Goal: Find specific page/section: Find specific page/section

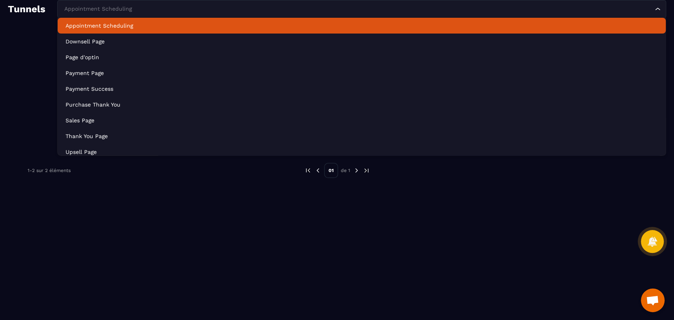
click at [150, 11] on input "Search for option" at bounding box center [357, 9] width 591 height 9
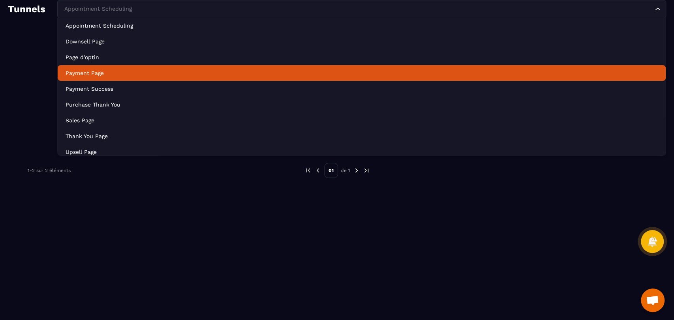
click at [127, 79] on li "Payment Page" at bounding box center [362, 73] width 608 height 16
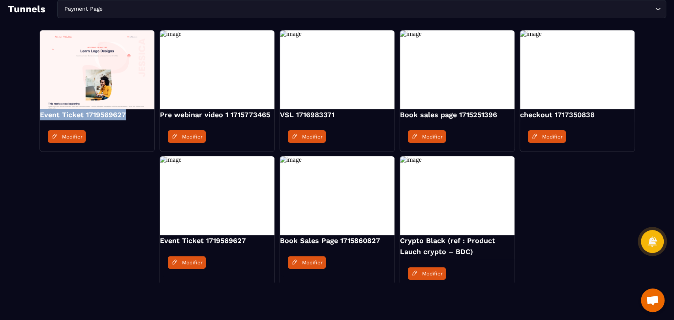
drag, startPoint x: 126, startPoint y: 113, endPoint x: 37, endPoint y: 112, distance: 89.6
click at [37, 112] on div "Event Ticket 1719569627 Modifier Pre webinar video 1 1715773465 Modifier VSL 17…" at bounding box center [337, 159] width 658 height 258
copy h4 "Event Ticket 1719569627"
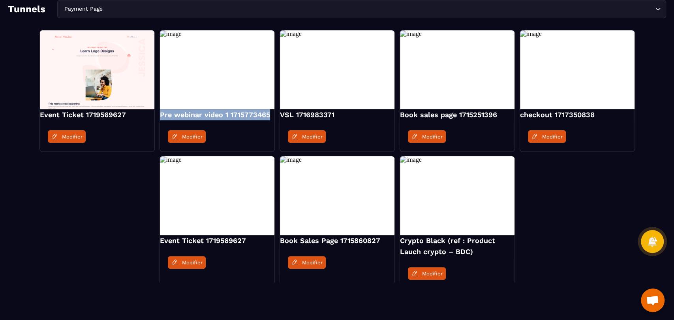
drag, startPoint x: 272, startPoint y: 114, endPoint x: 158, endPoint y: 118, distance: 113.4
click at [158, 118] on div "Event Ticket 1719569627 Modifier Pre webinar video 1 1715773465 Modifier VSL 17…" at bounding box center [337, 159] width 658 height 258
copy h4 "Pre webinar video 1 1715773465"
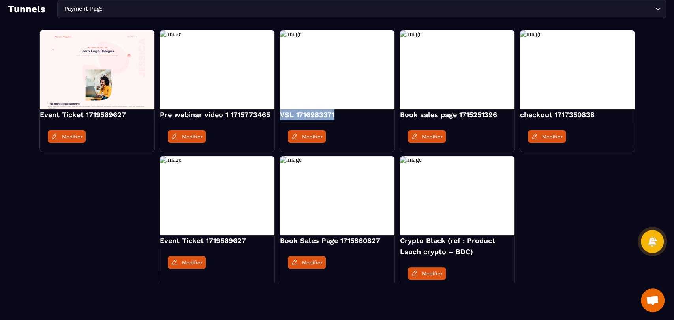
drag, startPoint x: 339, startPoint y: 115, endPoint x: 280, endPoint y: 118, distance: 58.5
click at [280, 118] on h4 "VSL 1716983371" at bounding box center [337, 114] width 115 height 11
copy h4 "VSL 1716983371"
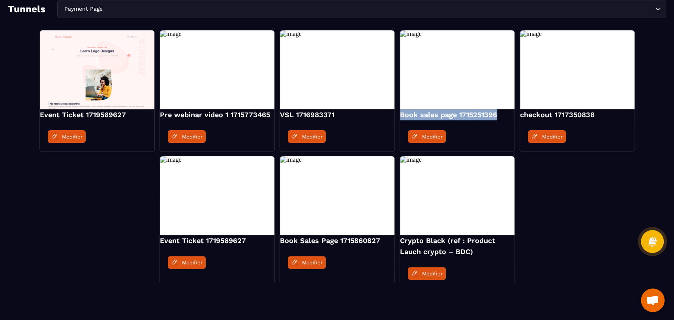
drag, startPoint x: 496, startPoint y: 112, endPoint x: 398, endPoint y: 112, distance: 97.5
click at [398, 112] on div "Event Ticket 1719569627 Modifier Pre webinar video 1 1715773465 Modifier VSL 17…" at bounding box center [337, 159] width 658 height 258
copy h4 "Book sales page 1715251396"
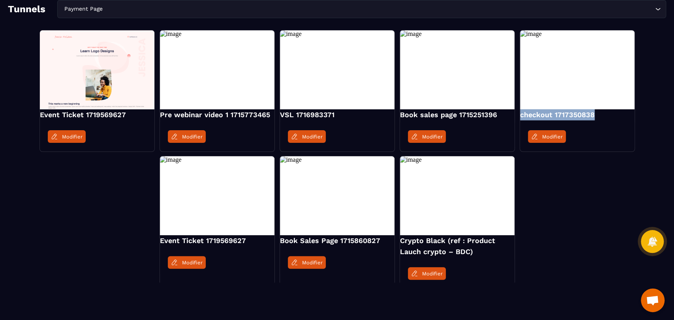
drag, startPoint x: 598, startPoint y: 112, endPoint x: 520, endPoint y: 117, distance: 78.7
click at [520, 117] on h4 "checkout 1717350838" at bounding box center [577, 114] width 115 height 11
copy h4 "checkout 1717350838"
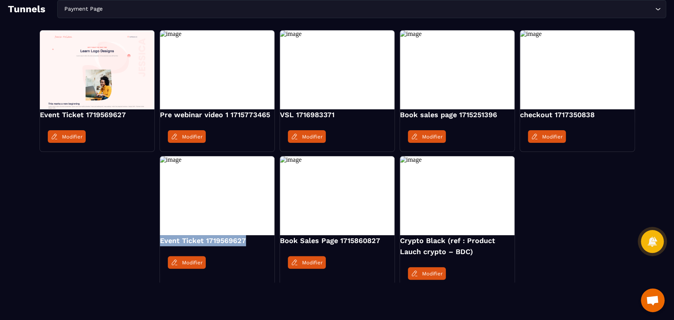
drag, startPoint x: 249, startPoint y: 241, endPoint x: 154, endPoint y: 243, distance: 95.2
click at [154, 243] on div "Event Ticket 1719569627 Modifier Pre webinar video 1 1715773465 Modifier VSL 17…" at bounding box center [337, 159] width 658 height 258
copy h4 "Event Ticket 1719569627"
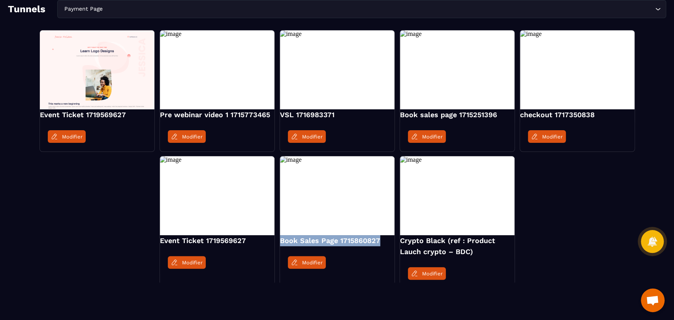
drag, startPoint x: 379, startPoint y: 242, endPoint x: 277, endPoint y: 242, distance: 101.9
click at [277, 242] on div "Event Ticket 1719569627 Modifier Pre webinar video 1 1715773465 Modifier VSL 17…" at bounding box center [337, 159] width 658 height 258
copy h4 "Book Sales Page 1715860827"
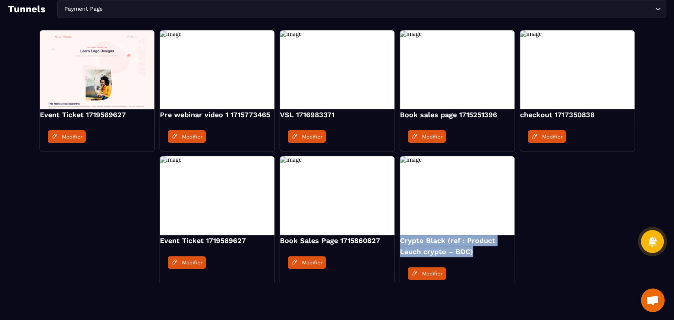
drag, startPoint x: 476, startPoint y: 253, endPoint x: 398, endPoint y: 241, distance: 78.4
click at [398, 241] on div "Event Ticket 1719569627 Modifier Pre webinar video 1 1715773465 Modifier VSL 17…" at bounding box center [337, 159] width 658 height 258
copy h4 "Crypto Black (ref : Product Lauch crypto – BDC)"
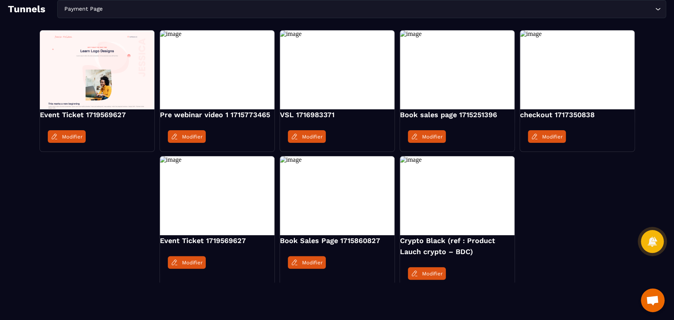
click at [132, 5] on input "Search for option" at bounding box center [378, 9] width 549 height 9
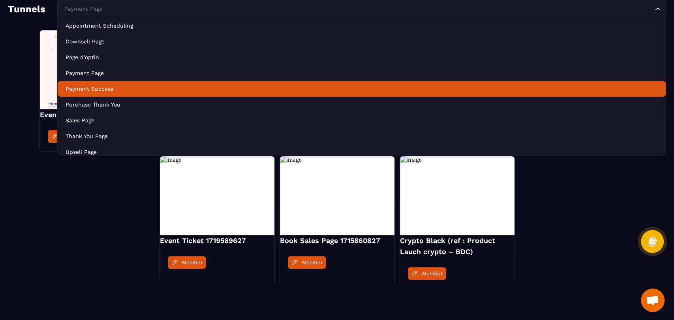
click at [125, 85] on p "Payment Success" at bounding box center [362, 89] width 592 height 8
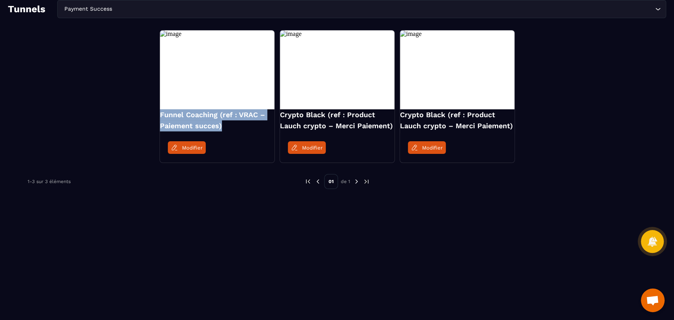
drag, startPoint x: 225, startPoint y: 128, endPoint x: 150, endPoint y: 113, distance: 75.7
click at [150, 113] on div "Funnel Coaching (ref : VRAC – Paiement succes) Modifier Crypto Black (ref : Pro…" at bounding box center [337, 96] width 658 height 132
copy h4 "Funnel Coaching (ref : VRAC – Paiement succes)"
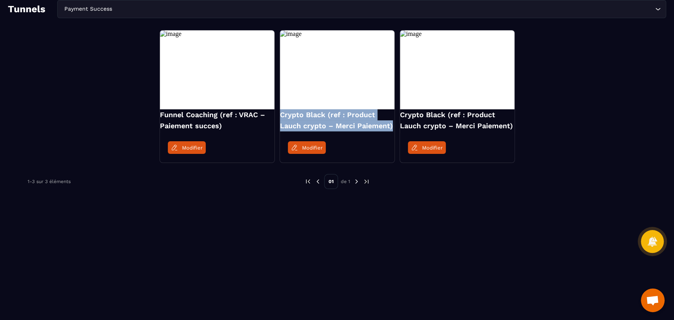
drag, startPoint x: 389, startPoint y: 126, endPoint x: 282, endPoint y: 113, distance: 108.5
click at [282, 113] on h4 "Crypto Black (ref : Product Lauch crypto – Merci Paiement)" at bounding box center [337, 120] width 115 height 22
copy h4 "Crypto Black (ref : Product Lauch crypto – Merci Paiement)"
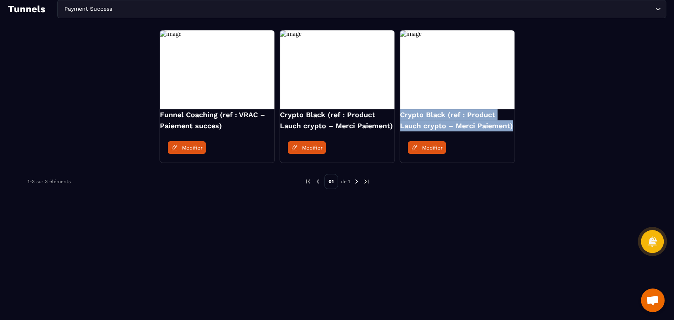
drag, startPoint x: 513, startPoint y: 127, endPoint x: 401, endPoint y: 113, distance: 113.0
click at [401, 113] on h4 "Crypto Black (ref : Product Lauch crypto – Merci Paiement)" at bounding box center [457, 120] width 115 height 22
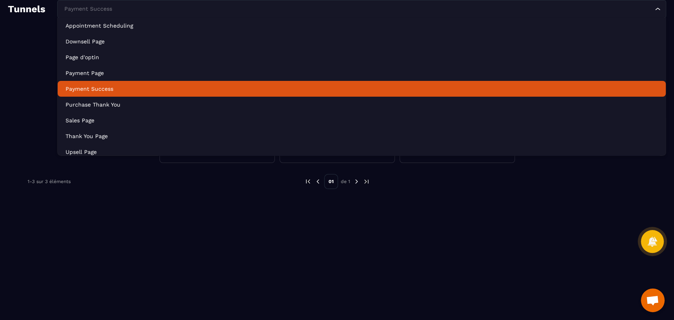
click at [157, 10] on input "Search for option" at bounding box center [357, 9] width 591 height 9
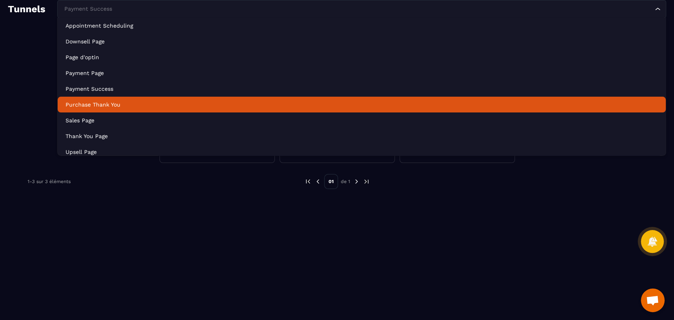
click at [131, 107] on p "Purchase Thank You" at bounding box center [362, 105] width 592 height 8
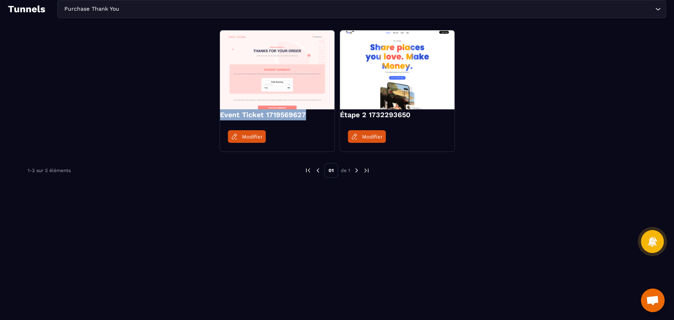
drag, startPoint x: 312, startPoint y: 117, endPoint x: 217, endPoint y: 118, distance: 95.6
click at [217, 118] on div "Event Ticket 1719569627 Modifier Étape 2 1732293650 Modifier" at bounding box center [337, 90] width 658 height 121
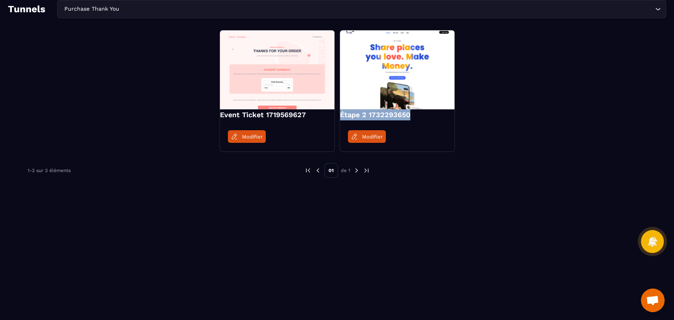
drag, startPoint x: 413, startPoint y: 115, endPoint x: 338, endPoint y: 118, distance: 75.5
click at [338, 118] on div "Event Ticket 1719569627 Modifier Étape 2 1732293650 Modifier" at bounding box center [337, 90] width 658 height 121
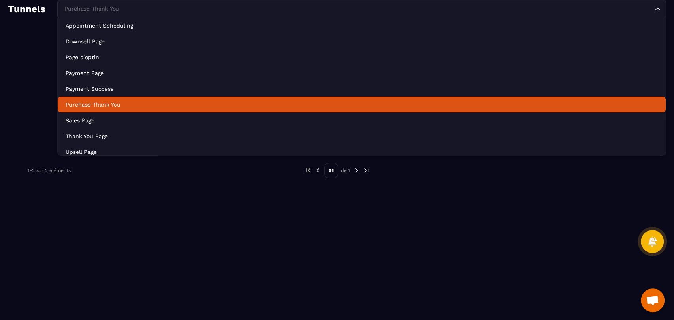
click at [143, 13] on div "Purchase Thank You Loading..." at bounding box center [361, 9] width 609 height 18
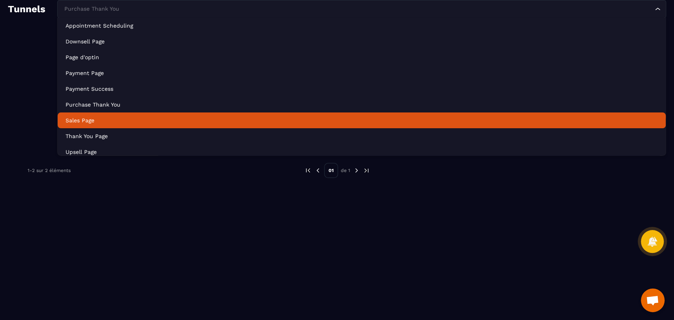
click at [140, 124] on li "Sales Page" at bounding box center [362, 121] width 608 height 16
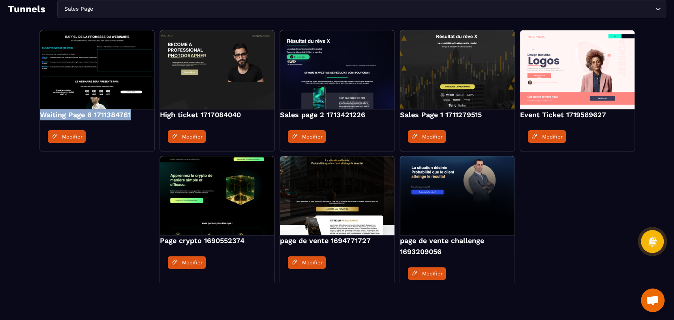
drag, startPoint x: 130, startPoint y: 117, endPoint x: 37, endPoint y: 116, distance: 92.4
click at [37, 116] on div "Waiting Page 6 1711384761 Modifier High ticket 1717084040 Modifier Sales page 2…" at bounding box center [337, 159] width 658 height 258
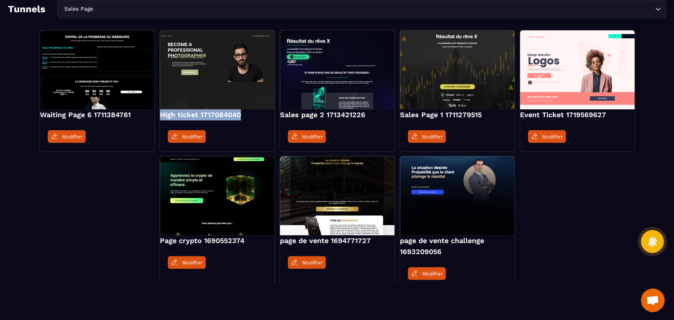
drag, startPoint x: 252, startPoint y: 116, endPoint x: 158, endPoint y: 118, distance: 93.2
click at [158, 118] on div "Waiting Page 6 1711384761 Modifier High ticket 1717084040 Modifier Sales page 2…" at bounding box center [337, 159] width 658 height 258
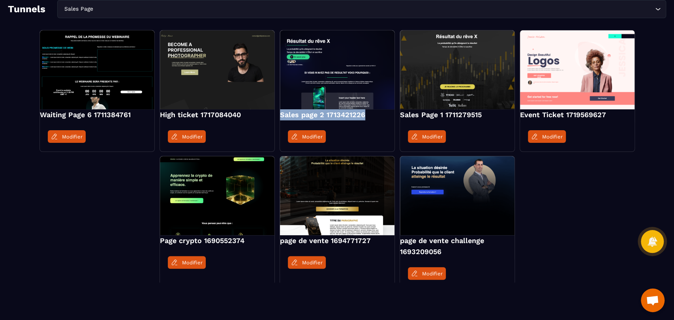
drag, startPoint x: 363, startPoint y: 114, endPoint x: 278, endPoint y: 117, distance: 85.3
click at [278, 117] on div "Waiting Page 6 1711384761 Modifier High ticket 1717084040 Modifier Sales page 2…" at bounding box center [337, 159] width 658 height 258
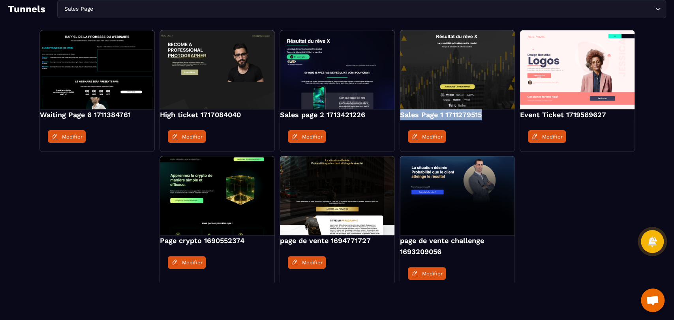
drag, startPoint x: 486, startPoint y: 111, endPoint x: 398, endPoint y: 116, distance: 87.8
click at [398, 116] on div "Waiting Page 6 1711384761 Modifier High ticket 1717084040 Modifier Sales page 2…" at bounding box center [337, 159] width 658 height 258
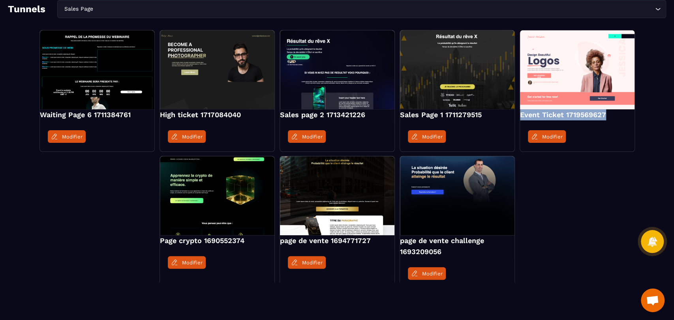
drag, startPoint x: 615, startPoint y: 115, endPoint x: 518, endPoint y: 116, distance: 97.1
click at [518, 116] on div "Waiting Page 6 1711384761 Modifier High ticket 1717084040 Modifier Sales page 2…" at bounding box center [337, 159] width 658 height 258
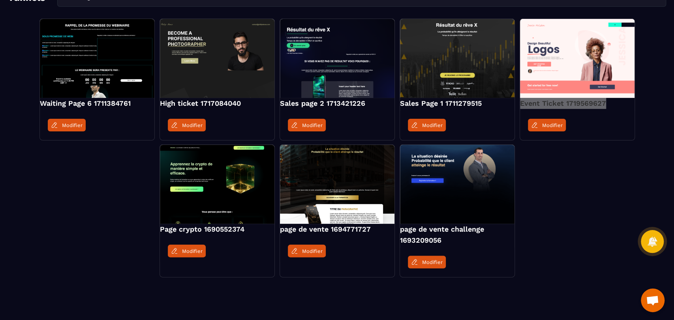
scroll to position [12, 0]
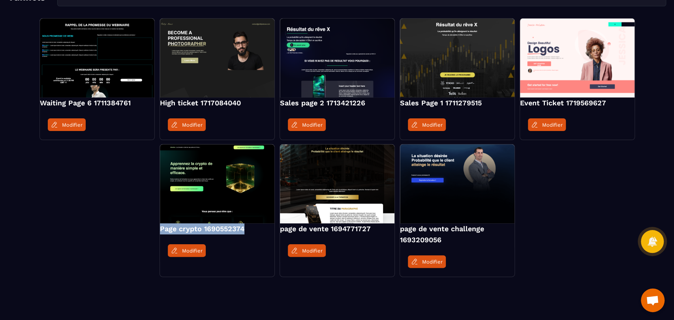
drag, startPoint x: 235, startPoint y: 227, endPoint x: 160, endPoint y: 227, distance: 75.4
click at [160, 227] on h4 "Page crypto 1690552374" at bounding box center [217, 228] width 115 height 11
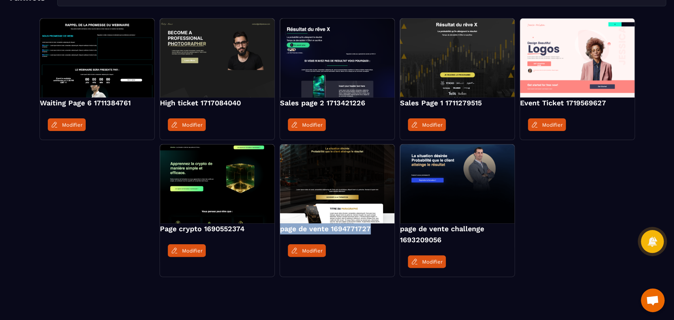
drag, startPoint x: 374, startPoint y: 228, endPoint x: 280, endPoint y: 234, distance: 94.9
click at [280, 234] on h4 "page de vente 1694771727" at bounding box center [337, 228] width 115 height 11
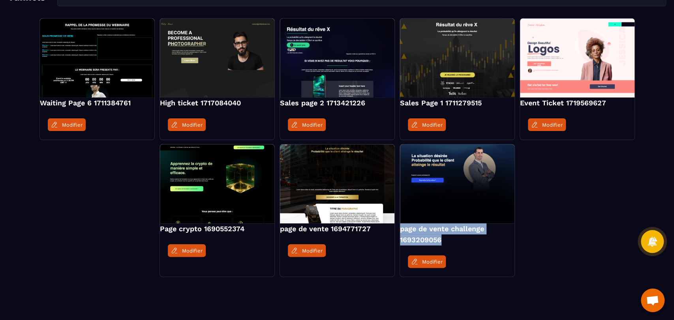
drag, startPoint x: 443, startPoint y: 240, endPoint x: 399, endPoint y: 225, distance: 46.7
click at [400, 225] on h4 "page de vente challenge 1693209056" at bounding box center [457, 234] width 115 height 22
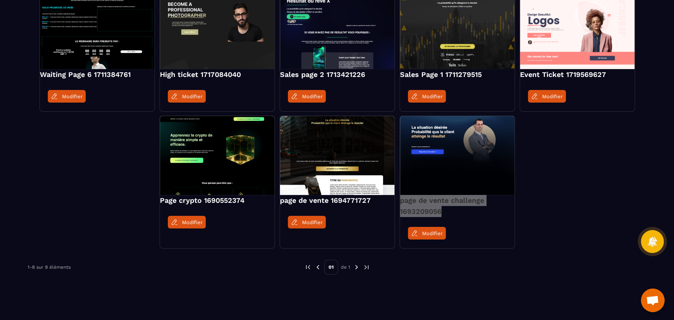
scroll to position [0, 0]
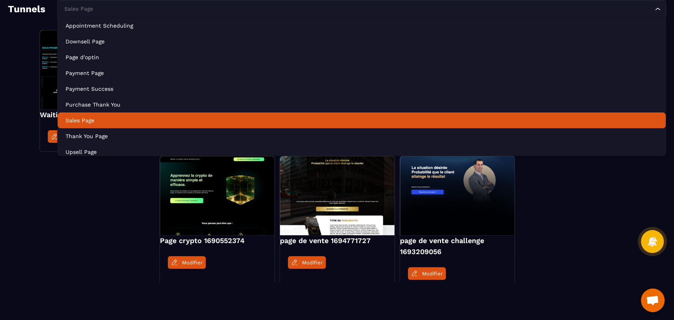
click at [87, 7] on div "Sales Page" at bounding box center [358, 9] width 592 height 9
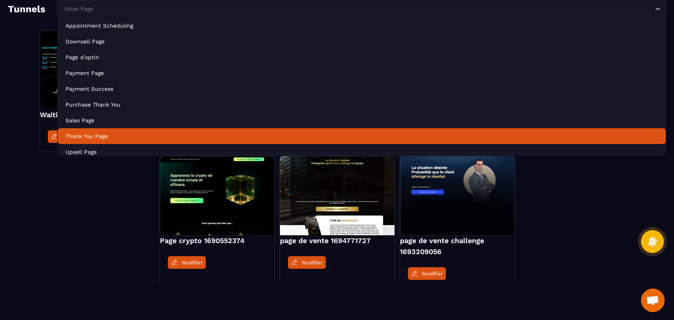
click at [88, 138] on p "Thank You Page" at bounding box center [362, 136] width 592 height 8
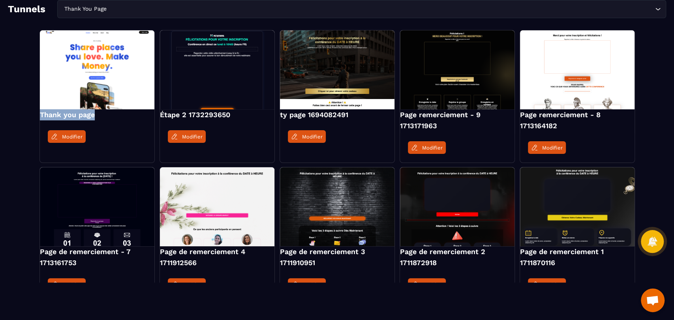
drag, startPoint x: 97, startPoint y: 115, endPoint x: 39, endPoint y: 119, distance: 57.8
click at [39, 119] on div "Thank you page Modifier" at bounding box center [96, 96] width 115 height 133
drag, startPoint x: 233, startPoint y: 113, endPoint x: 158, endPoint y: 115, distance: 75.0
click at [158, 115] on div "Thank you page Modifier Étape 2 1732293650 Modifier ty page 1694082491 Modifier…" at bounding box center [337, 164] width 658 height 269
drag, startPoint x: 351, startPoint y: 114, endPoint x: 278, endPoint y: 121, distance: 73.4
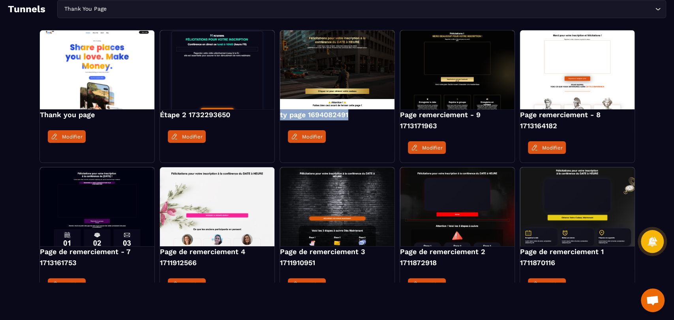
click at [278, 121] on div "Thank you page Modifier Étape 2 1732293650 Modifier ty page 1694082491 Modifier…" at bounding box center [337, 164] width 658 height 269
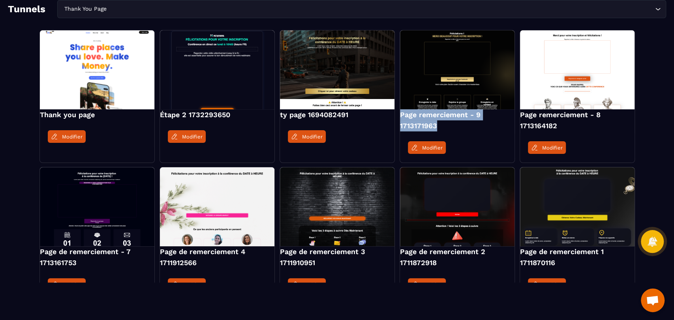
drag, startPoint x: 437, startPoint y: 125, endPoint x: 398, endPoint y: 115, distance: 40.8
click at [398, 115] on div "Thank you page Modifier Étape 2 1732293650 Modifier ty page 1694082491 Modifier…" at bounding box center [337, 164] width 658 height 269
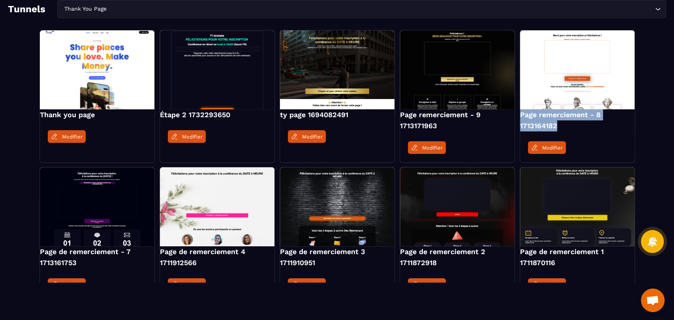
drag, startPoint x: 563, startPoint y: 126, endPoint x: 518, endPoint y: 116, distance: 46.1
click at [518, 116] on div "Thank you page Modifier Étape 2 1732293650 Modifier ty page 1694082491 Modifier…" at bounding box center [337, 164] width 658 height 269
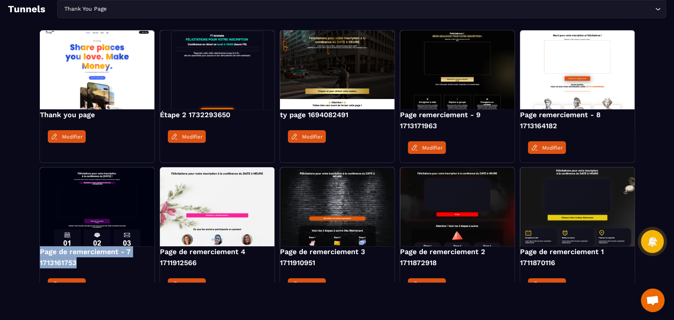
drag, startPoint x: 82, startPoint y: 264, endPoint x: 37, endPoint y: 254, distance: 46.2
click at [37, 254] on div "Thank you page Modifier Étape 2 1732293650 Modifier ty page 1694082491 Modifier…" at bounding box center [337, 164] width 658 height 269
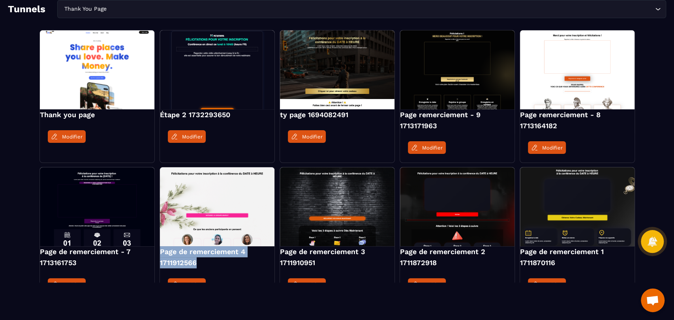
drag, startPoint x: 204, startPoint y: 262, endPoint x: 157, endPoint y: 253, distance: 47.7
click at [157, 253] on div "Thank you page Modifier Étape 2 1732293650 Modifier ty page 1694082491 Modifier…" at bounding box center [337, 164] width 658 height 269
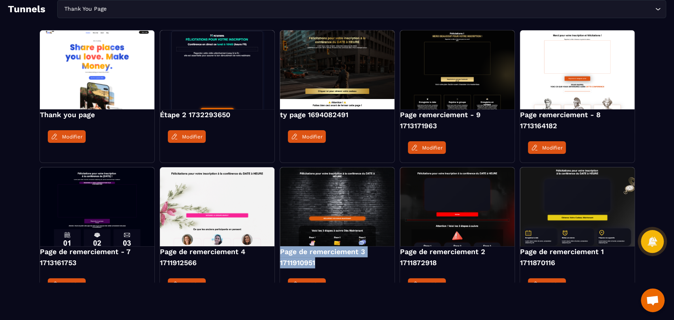
drag, startPoint x: 320, startPoint y: 263, endPoint x: 278, endPoint y: 253, distance: 43.2
click at [278, 253] on div "Thank you page Modifier Étape 2 1732293650 Modifier ty page 1694082491 Modifier…" at bounding box center [337, 164] width 658 height 269
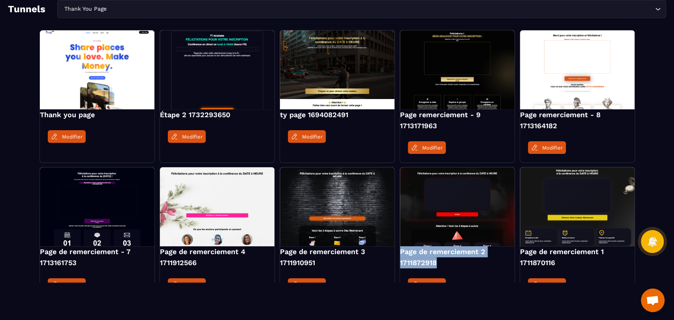
drag, startPoint x: 440, startPoint y: 263, endPoint x: 400, endPoint y: 253, distance: 41.7
click at [400, 253] on h4 "Page de remerciement 2 1711872918" at bounding box center [457, 257] width 115 height 22
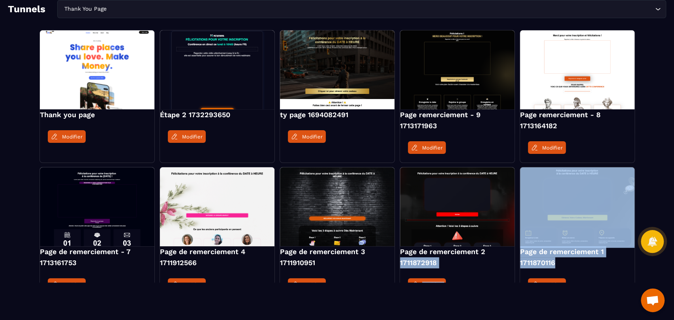
drag, startPoint x: 555, startPoint y: 266, endPoint x: 516, endPoint y: 253, distance: 40.3
click at [516, 253] on div "Thank you page Modifier Étape 2 1732293650 Modifier ty page 1694082491 Modifier…" at bounding box center [337, 164] width 658 height 269
click at [569, 262] on h4 "Page de remerciement 1 1711870116" at bounding box center [577, 257] width 115 height 22
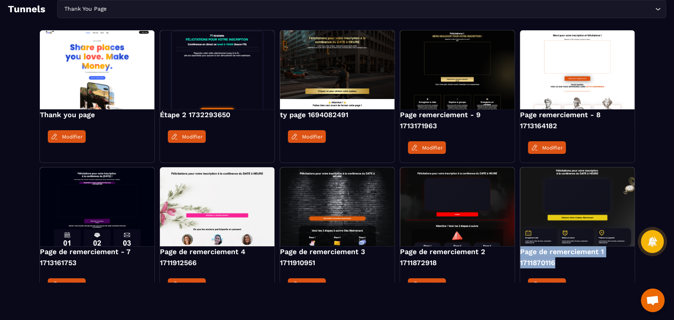
drag, startPoint x: 553, startPoint y: 263, endPoint x: 518, endPoint y: 253, distance: 36.5
click at [518, 253] on div "Thank you page Modifier Étape 2 1732293650 Modifier ty page 1694082491 Modifier…" at bounding box center [337, 164] width 658 height 269
click at [140, 10] on input "Search for option" at bounding box center [380, 9] width 545 height 9
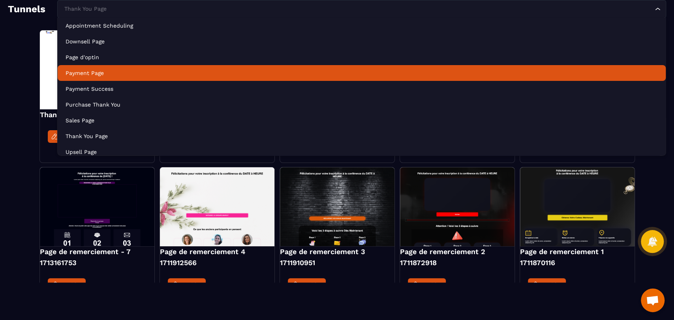
scroll to position [4, 0]
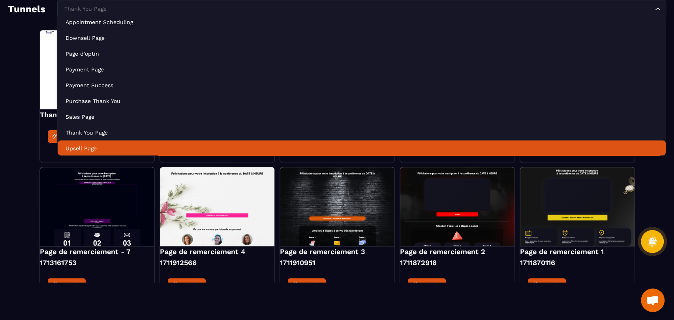
click at [104, 151] on p "Upsell Page" at bounding box center [362, 149] width 592 height 8
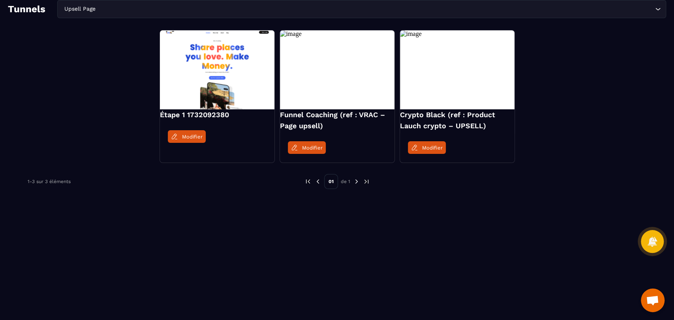
click at [225, 111] on h4 "Étape 1 1732092380" at bounding box center [217, 114] width 115 height 11
click at [225, 112] on h4 "Étape 1 1732092380" at bounding box center [217, 114] width 115 height 11
drag, startPoint x: 233, startPoint y: 118, endPoint x: 158, endPoint y: 118, distance: 75.4
click at [158, 118] on div "Étape 1 1732092380 Modifier Funnel Coaching (ref : VRAC – Page upsell) Modifier…" at bounding box center [337, 96] width 658 height 132
drag, startPoint x: 330, startPoint y: 130, endPoint x: 280, endPoint y: 118, distance: 50.7
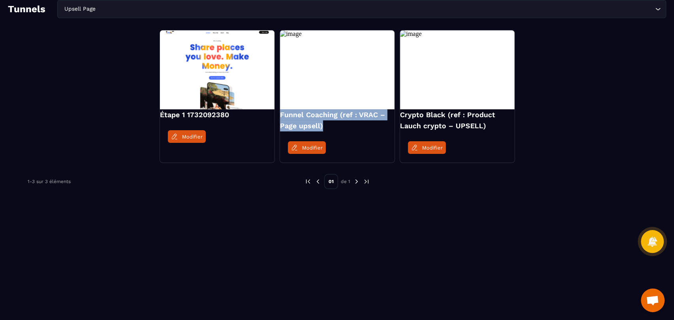
click at [280, 118] on h4 "Funnel Coaching (ref : VRAC – Page upsell)" at bounding box center [337, 120] width 115 height 22
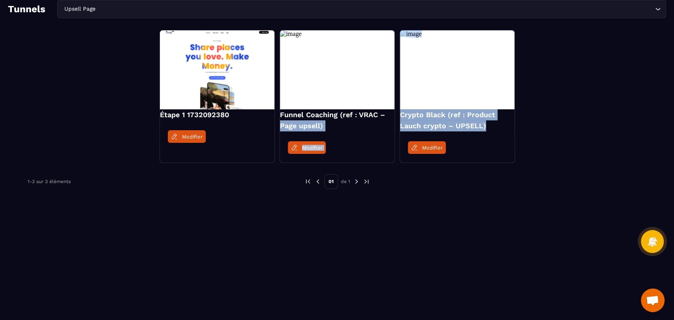
drag, startPoint x: 487, startPoint y: 125, endPoint x: 396, endPoint y: 116, distance: 91.3
click at [396, 116] on div "Étape 1 1732092380 Modifier Funnel Coaching (ref : VRAC – Page upsell) Modifier…" at bounding box center [337, 96] width 658 height 132
click at [430, 118] on h4 "Crypto Black (ref : Product Lauch crypto – UPSELL)" at bounding box center [457, 120] width 115 height 22
drag, startPoint x: 400, startPoint y: 113, endPoint x: 486, endPoint y: 131, distance: 87.4
click at [486, 131] on h4 "Crypto Black (ref : Product Lauch crypto – UPSELL)" at bounding box center [457, 120] width 115 height 22
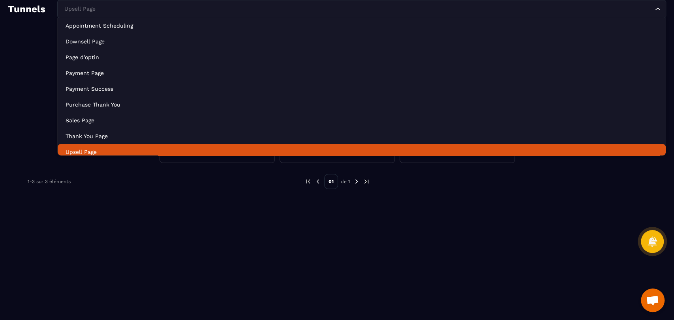
click at [103, 11] on input "Search for option" at bounding box center [357, 9] width 591 height 9
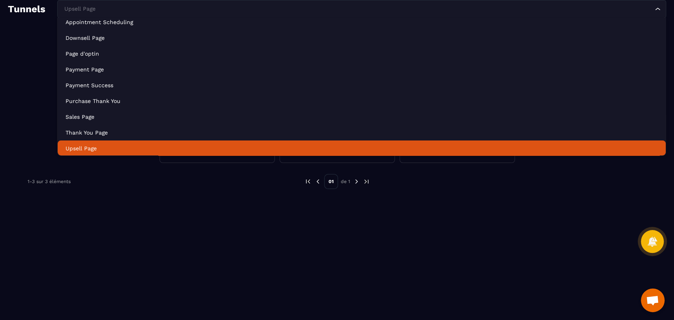
scroll to position [0, 0]
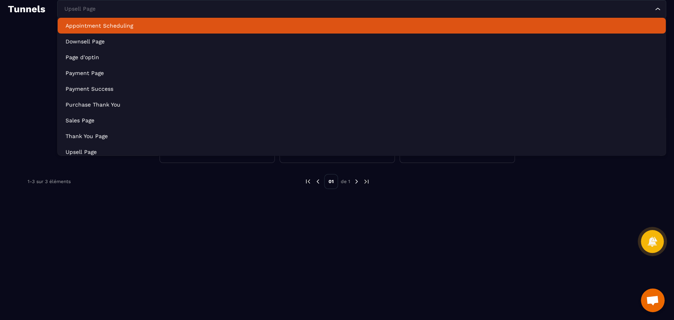
click at [106, 23] on p "Appointment Scheduling" at bounding box center [362, 26] width 592 height 8
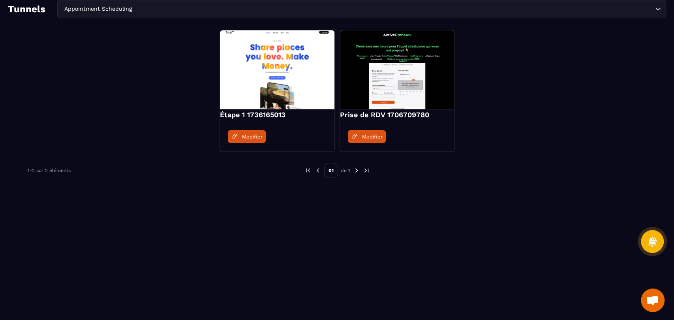
click at [253, 136] on span "Modifier" at bounding box center [252, 137] width 21 height 6
